Goal: Information Seeking & Learning: Learn about a topic

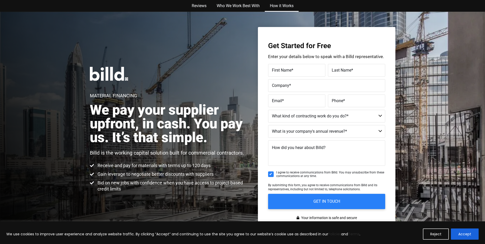
click at [273, 10] on link "How it Works" at bounding box center [282, 6] width 34 height 12
click at [195, 1] on link "Reviews" at bounding box center [199, 6] width 25 height 12
